Goal: Information Seeking & Learning: Compare options

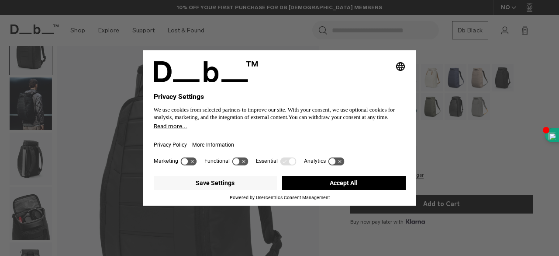
click at [384, 177] on button "Accept All" at bounding box center [344, 183] width 124 height 14
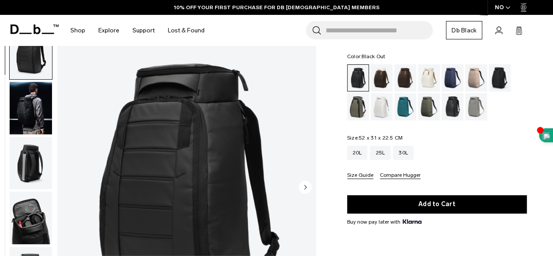
click at [462, 146] on div "20L 25L 30L" at bounding box center [437, 153] width 180 height 14
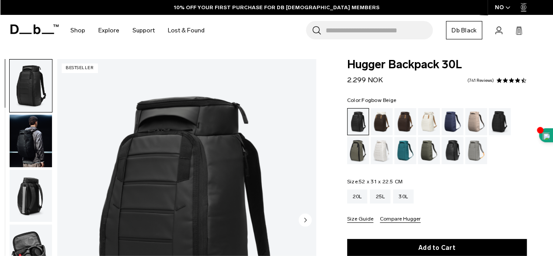
click at [479, 120] on div "Fogbow Beige" at bounding box center [476, 121] width 22 height 27
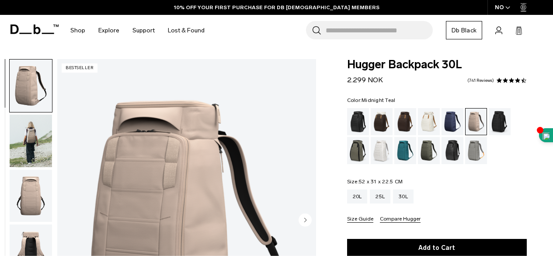
click at [410, 153] on div "Midnight Teal" at bounding box center [405, 150] width 22 height 27
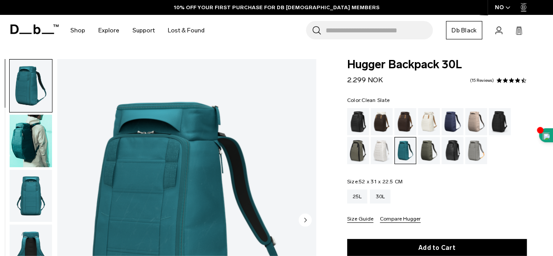
click at [381, 148] on div "Clean Slate" at bounding box center [382, 150] width 22 height 27
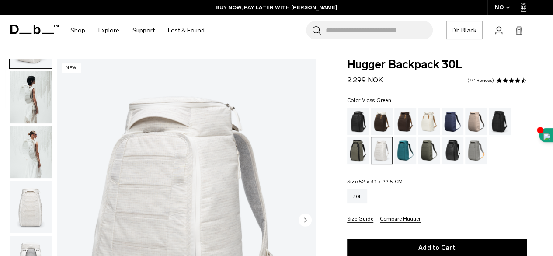
click at [428, 156] on div "Moss Green" at bounding box center [429, 150] width 22 height 27
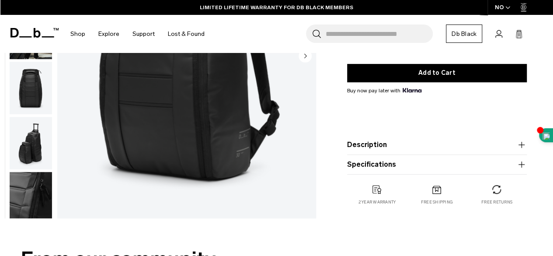
scroll to position [281, 0]
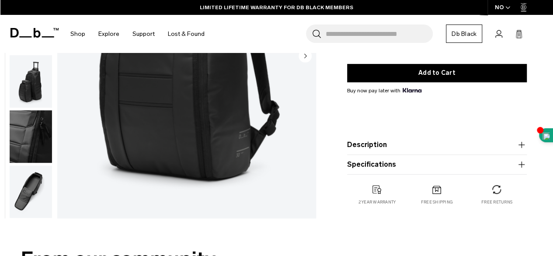
click at [32, 132] on img "button" at bounding box center [31, 136] width 42 height 52
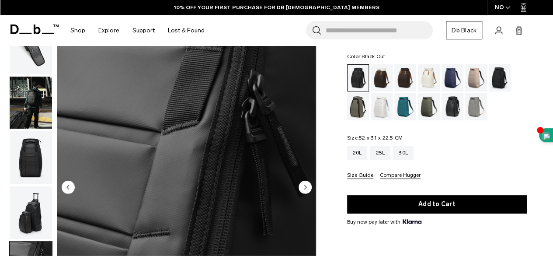
scroll to position [0, 0]
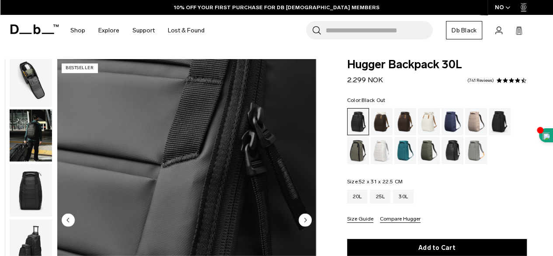
click at [33, 82] on img "button" at bounding box center [31, 80] width 42 height 52
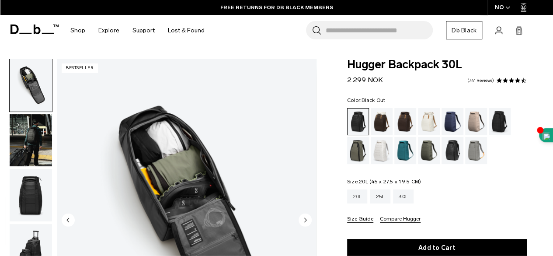
click at [361, 198] on div "20L" at bounding box center [357, 196] width 21 height 14
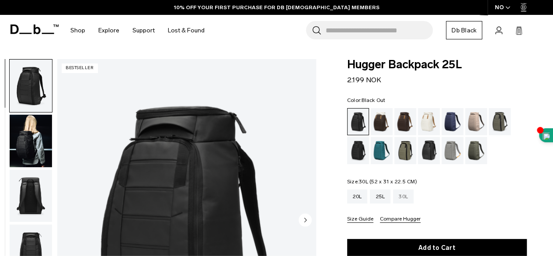
scroll to position [2, 3]
click at [399, 197] on div "30L" at bounding box center [403, 196] width 21 height 14
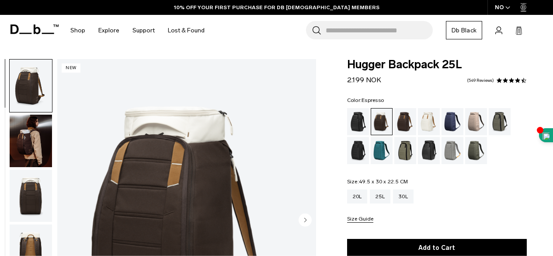
scroll to position [44, 0]
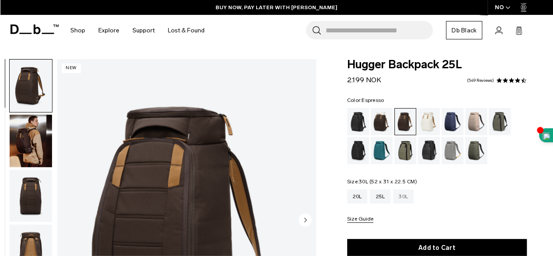
click at [405, 197] on div "30L" at bounding box center [403, 196] width 21 height 14
